Goal: Task Accomplishment & Management: Use online tool/utility

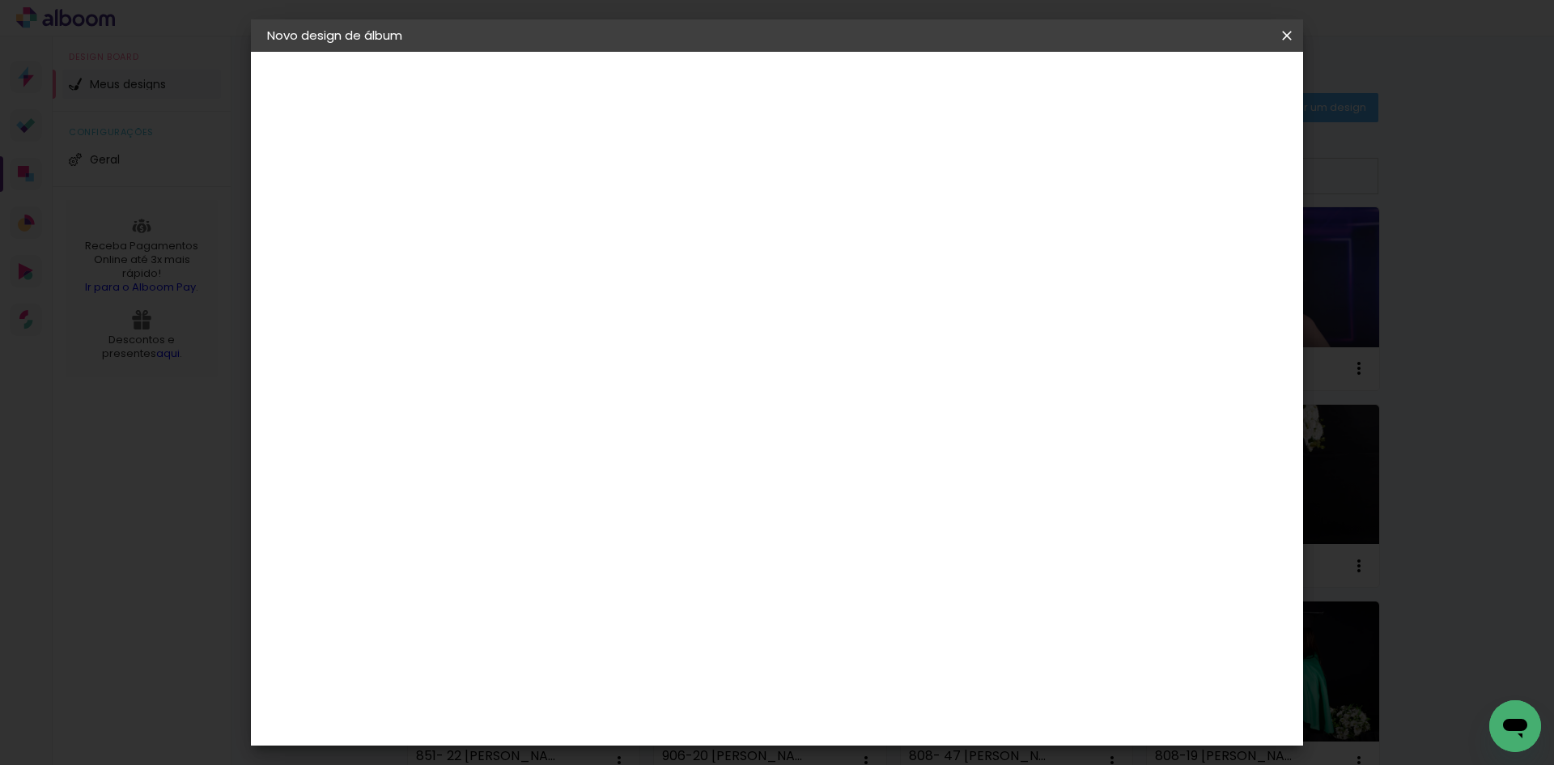
click at [0, 0] on iron-icon at bounding box center [0, 0] width 0 height 0
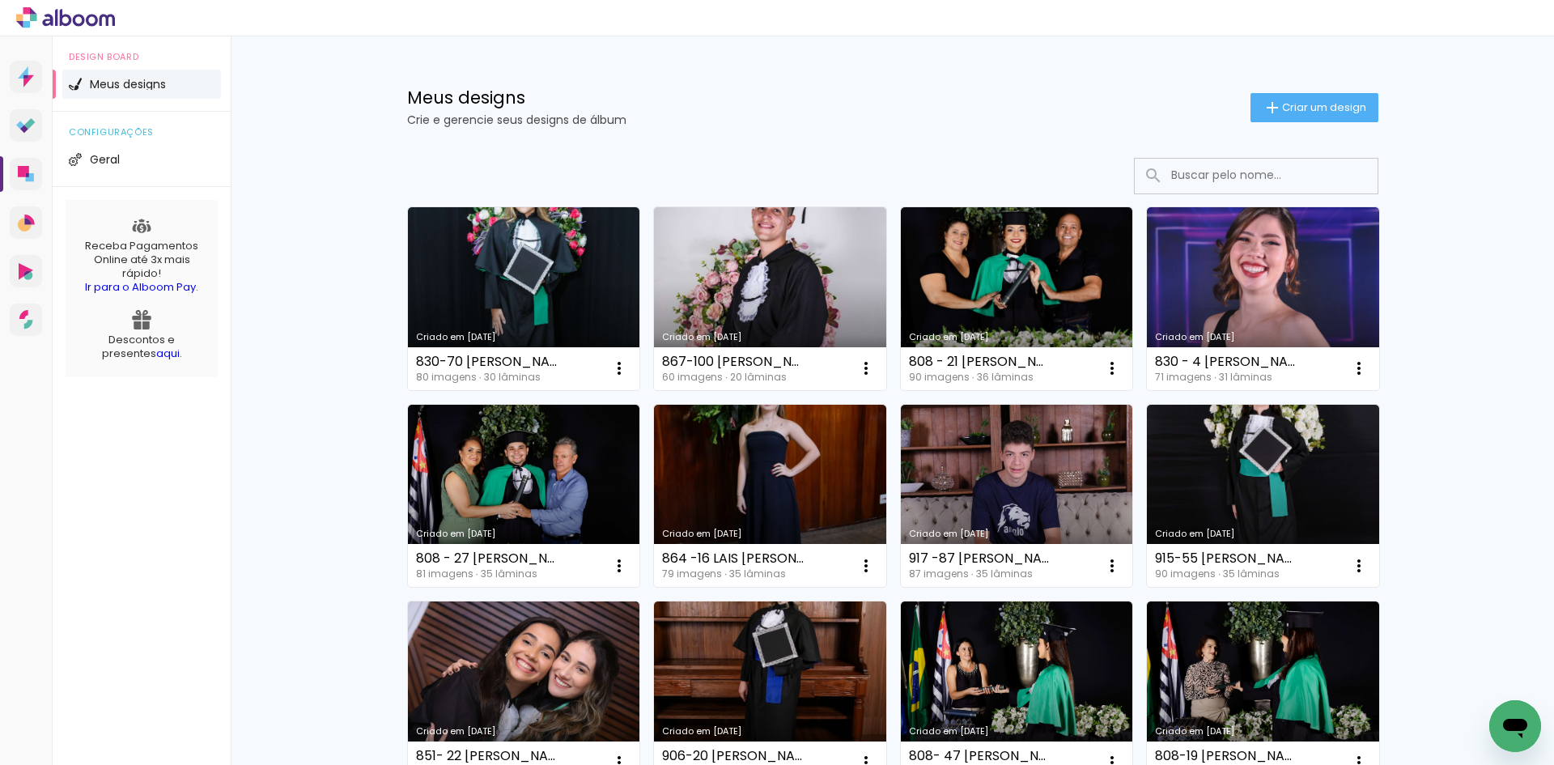
click at [1213, 179] on input at bounding box center [1278, 175] width 231 height 33
click at [1329, 104] on span "Criar um design" at bounding box center [1324, 107] width 84 height 11
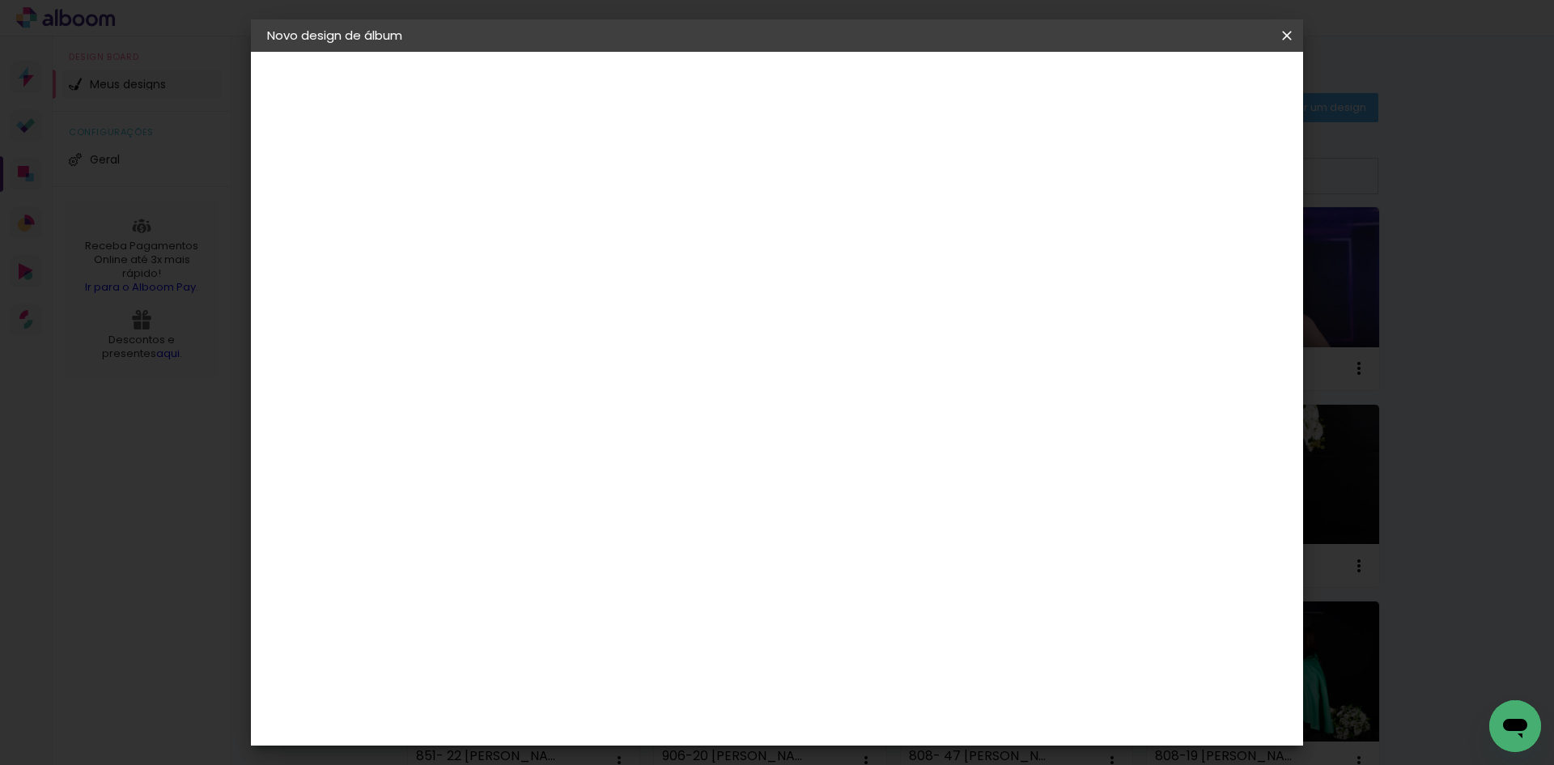
click at [0, 0] on iron-icon at bounding box center [0, 0] width 0 height 0
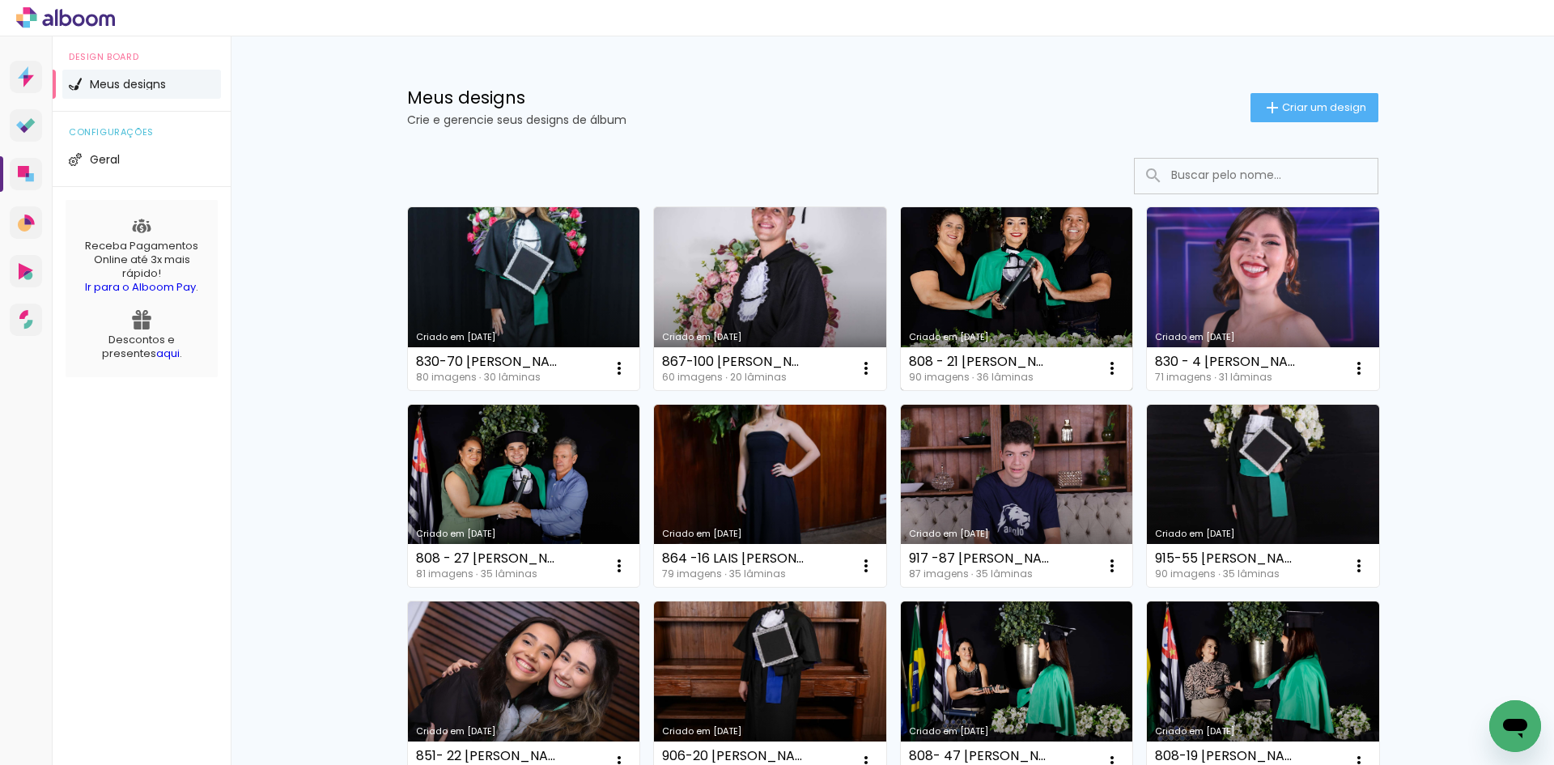
click at [971, 334] on div "Criado em [DATE]" at bounding box center [1017, 337] width 216 height 9
